Goal: Information Seeking & Learning: Understand process/instructions

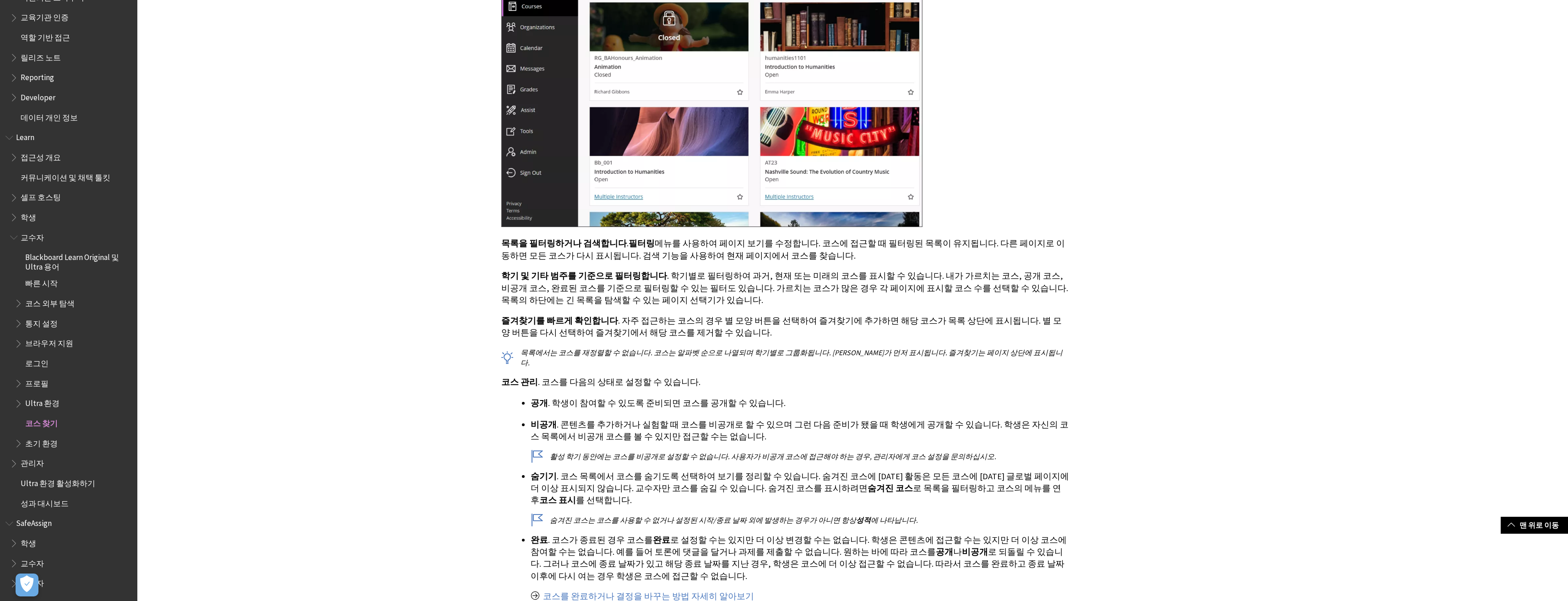
scroll to position [503, 0]
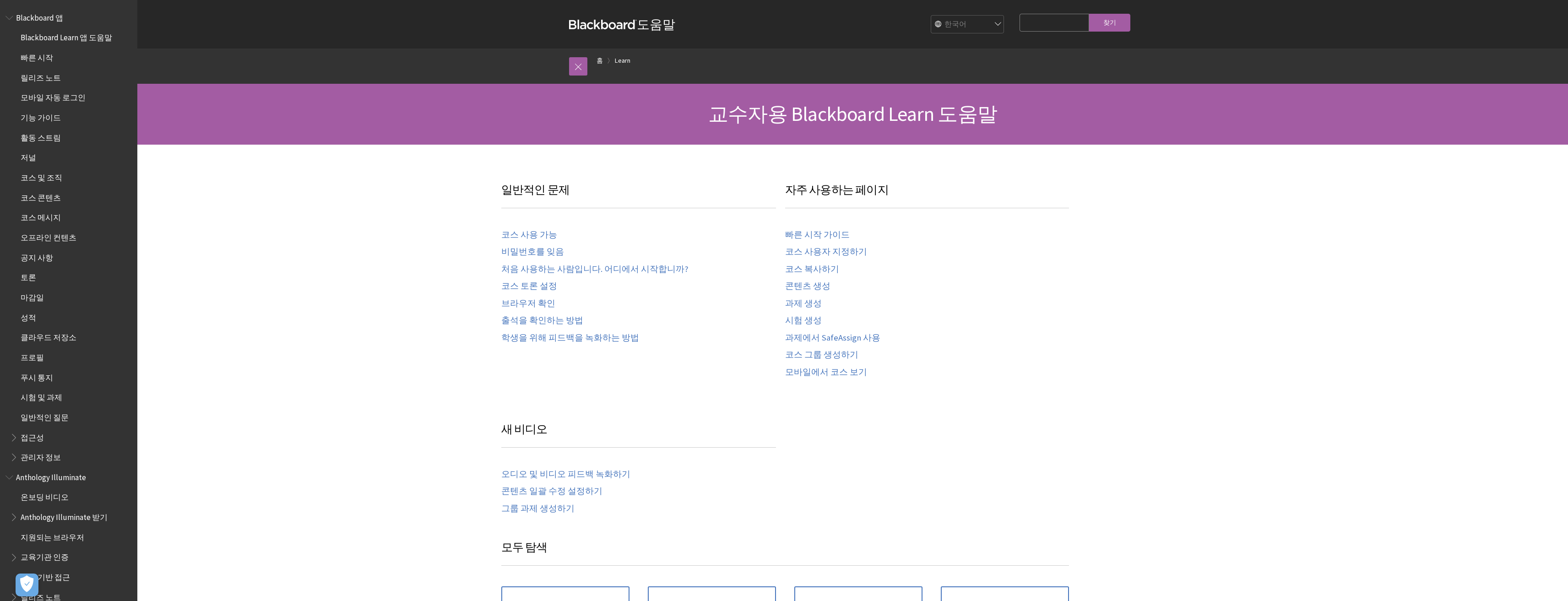
scroll to position [540, 0]
click at [544, 232] on link "코스 사용 가능" at bounding box center [530, 235] width 56 height 10
